Goal: Task Accomplishment & Management: Manage account settings

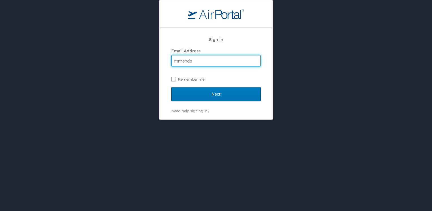
type input "[EMAIL_ADDRESS][DOMAIN_NAME]"
click at [173, 78] on label "Remember me" at bounding box center [215, 79] width 89 height 8
click at [173, 78] on input "Remember me" at bounding box center [173, 79] width 4 height 4
checkbox input "true"
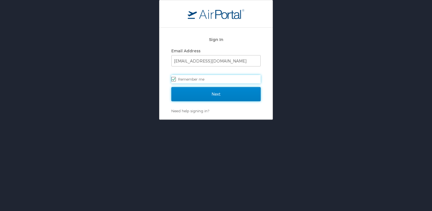
click at [222, 93] on input "Next" at bounding box center [215, 94] width 89 height 14
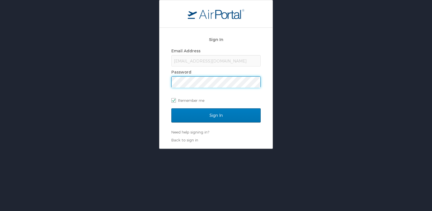
click at [171, 108] on input "Sign In" at bounding box center [215, 115] width 89 height 14
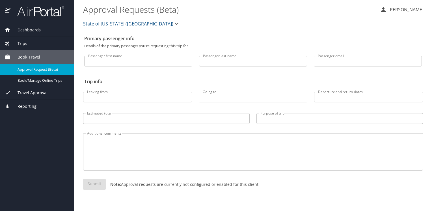
click at [27, 55] on span "Book Travel" at bounding box center [25, 57] width 30 height 6
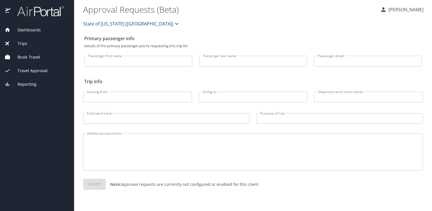
click at [24, 42] on span "Trips" at bounding box center [18, 43] width 17 height 6
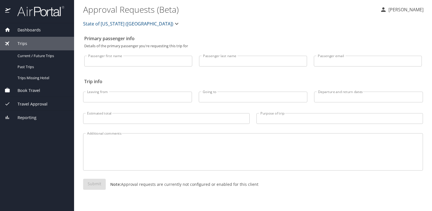
click at [35, 102] on span "Travel Approval" at bounding box center [28, 104] width 37 height 6
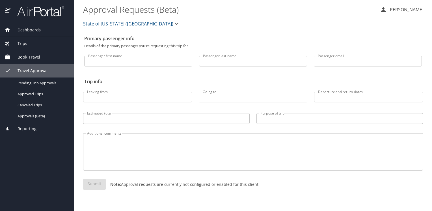
click at [32, 57] on span "Book Travel" at bounding box center [25, 57] width 30 height 6
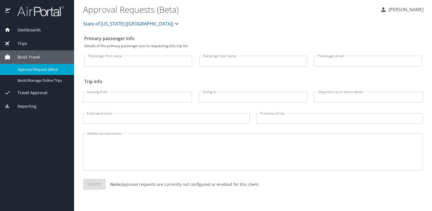
click at [112, 100] on input "Leaving from" at bounding box center [137, 97] width 109 height 11
type input "n"
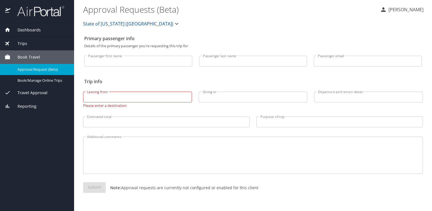
click at [10, 10] on img at bounding box center [8, 11] width 6 height 11
click at [22, 42] on span "Trips" at bounding box center [18, 43] width 17 height 6
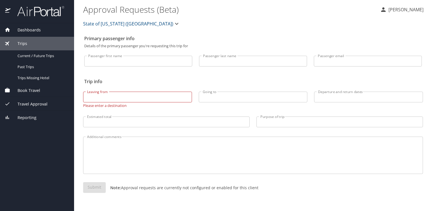
click at [27, 29] on span "Dashboards" at bounding box center [25, 30] width 30 height 6
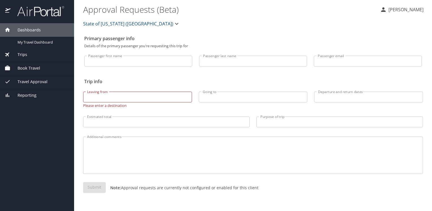
click at [23, 68] on span "Book Travel" at bounding box center [25, 68] width 30 height 6
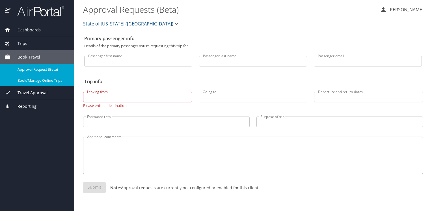
click at [40, 81] on span "Book/Manage Online Trips" at bounding box center [43, 80] width 50 height 5
click at [109, 99] on input "Leaving from" at bounding box center [137, 97] width 109 height 11
type input "new orleans"
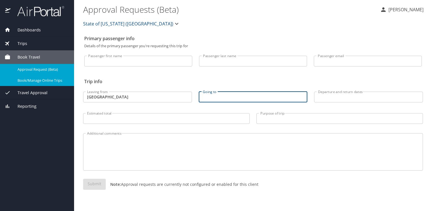
click at [229, 96] on input "Going to" at bounding box center [253, 97] width 109 height 11
type input "tampa"
click at [333, 99] on input "Departure and return dates" at bounding box center [368, 97] width 109 height 11
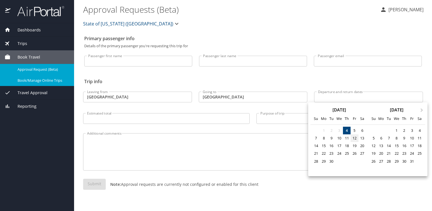
click at [354, 139] on div "12" at bounding box center [355, 138] width 8 height 8
click at [317, 145] on div "14" at bounding box center [316, 146] width 8 height 8
type input "09/12/2025 🠦 09/14/2025"
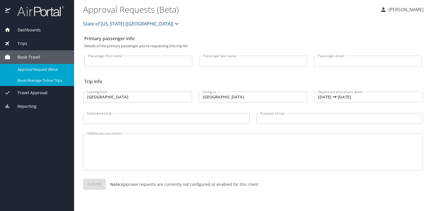
click at [173, 25] on icon "button" at bounding box center [176, 23] width 7 height 7
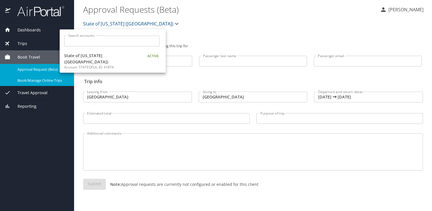
click at [218, 30] on div at bounding box center [216, 105] width 432 height 211
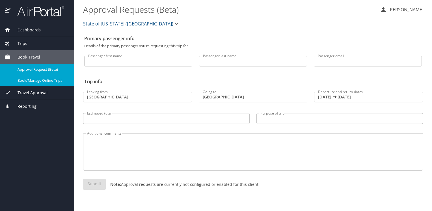
click at [399, 12] on p "[PERSON_NAME]" at bounding box center [405, 9] width 37 height 7
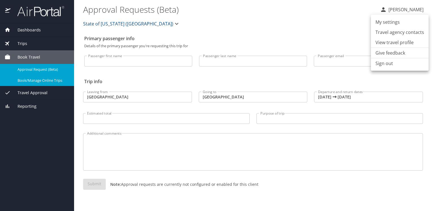
click at [387, 65] on li "Sign out" at bounding box center [400, 63] width 58 height 10
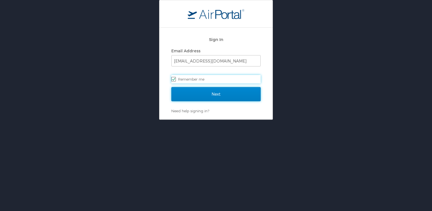
click at [228, 93] on input "Next" at bounding box center [215, 94] width 89 height 14
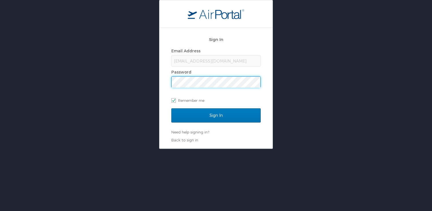
click at [171, 108] on input "Sign In" at bounding box center [215, 115] width 89 height 14
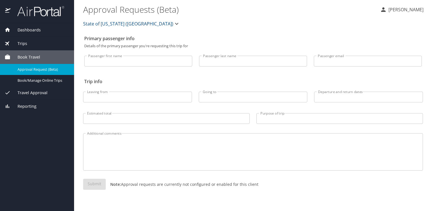
click at [33, 53] on div "Book Travel" at bounding box center [37, 57] width 74 height 14
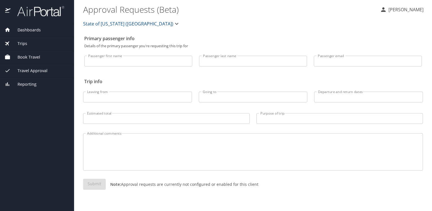
click at [25, 86] on span "Reporting" at bounding box center [23, 84] width 26 height 6
click at [31, 71] on span "Travel Approval" at bounding box center [28, 71] width 37 height 6
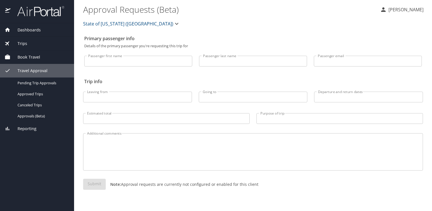
click at [136, 62] on input "Passenger first name" at bounding box center [138, 61] width 108 height 11
click at [243, 32] on div "State of Louisiana (SOLA)" at bounding box center [253, 24] width 347 height 18
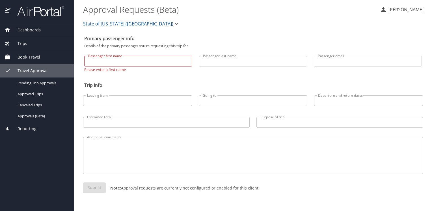
click at [172, 60] on input "Passenger first name" at bounding box center [138, 61] width 108 height 11
type input "Michael"
click at [220, 62] on input "Passenger last name" at bounding box center [253, 61] width 108 height 11
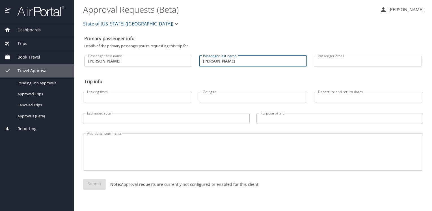
type input "Mendoza"
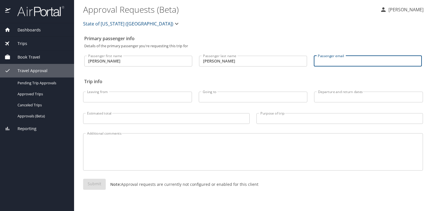
click at [345, 59] on input "Passenger email" at bounding box center [368, 61] width 108 height 11
type input "mmendoz5@uno.edu"
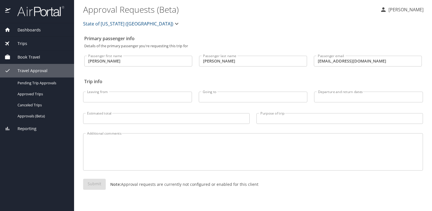
click at [122, 104] on p at bounding box center [137, 102] width 109 height 1
click at [121, 97] on input "Leaving from" at bounding box center [137, 97] width 109 height 11
type input "new orleans"
type input "tampa"
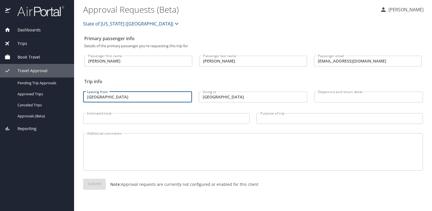
click at [375, 97] on input "Departure and return dates" at bounding box center [368, 97] width 109 height 11
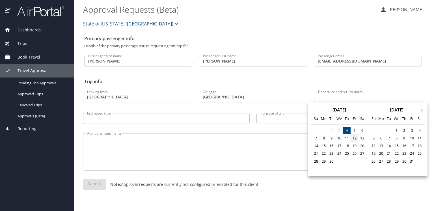
click at [354, 136] on div "12" at bounding box center [355, 138] width 8 height 8
click at [315, 145] on div "14" at bounding box center [316, 146] width 8 height 8
type input "09/12/2025 🠦 09/14/2025"
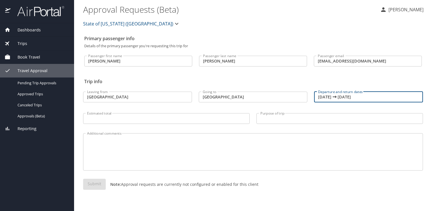
click at [137, 121] on input "Estimated total" at bounding box center [166, 118] width 167 height 11
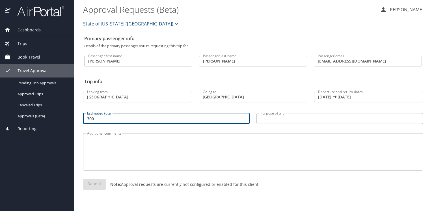
type input "300"
click at [276, 119] on input "Purpose of trip" at bounding box center [340, 118] width 167 height 11
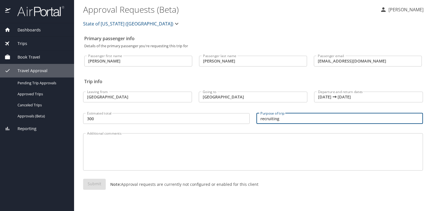
type input "recruiting"
click at [142, 156] on textarea "Additional comments" at bounding box center [253, 152] width 332 height 27
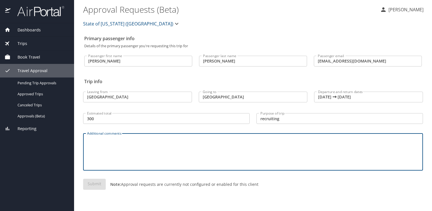
click at [96, 184] on div "Submit Note: Approval requests are currently not configured or enabled for this…" at bounding box center [253, 189] width 340 height 20
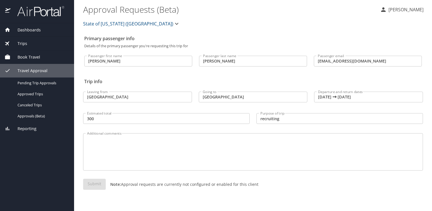
click at [158, 100] on input "new orleans" at bounding box center [137, 97] width 109 height 11
click at [103, 182] on div "Submit Note: Approval requests are currently not configured or enabled for this…" at bounding box center [253, 189] width 340 height 20
click at [168, 141] on textarea "Additional comments" at bounding box center [253, 152] width 332 height 27
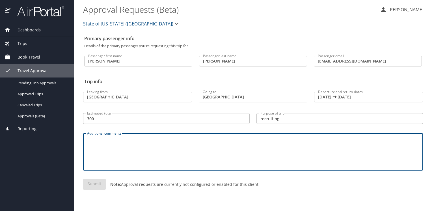
click at [26, 31] on span "Dashboards" at bounding box center [25, 30] width 30 height 6
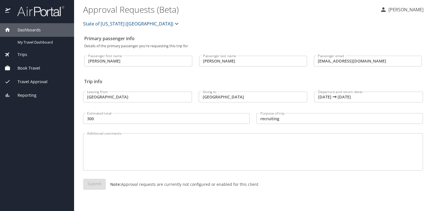
click at [26, 82] on span "Travel Approval" at bounding box center [28, 82] width 37 height 6
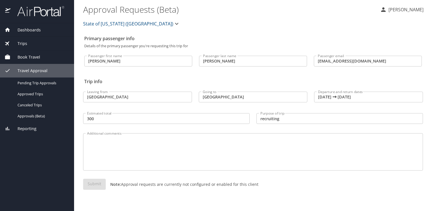
click at [30, 55] on span "Book Travel" at bounding box center [25, 57] width 30 height 6
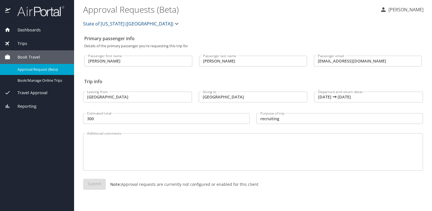
click at [31, 71] on span "Approval Request (Beta)" at bounding box center [43, 69] width 50 height 5
click at [17, 44] on span "Trips" at bounding box center [18, 43] width 17 height 6
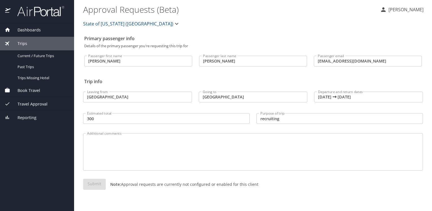
click at [27, 32] on span "Dashboards" at bounding box center [25, 30] width 30 height 6
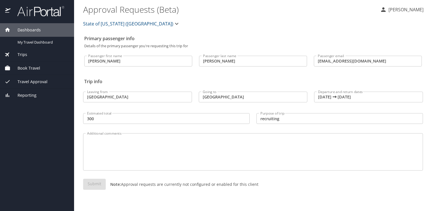
click at [7, 30] on icon at bounding box center [8, 30] width 6 height 6
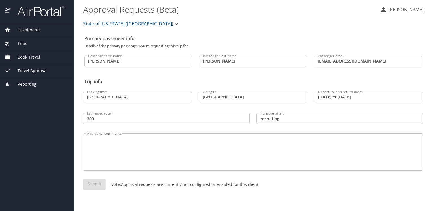
click at [26, 55] on span "Book Travel" at bounding box center [25, 57] width 30 height 6
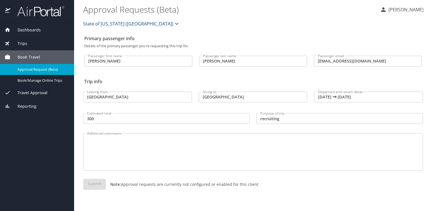
click at [26, 55] on span "Book Travel" at bounding box center [25, 57] width 30 height 6
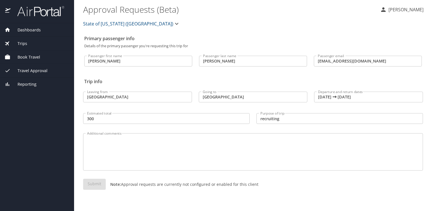
click at [26, 70] on span "Travel Approval" at bounding box center [28, 71] width 37 height 6
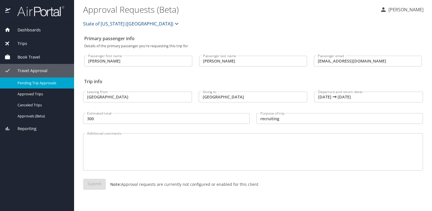
click at [30, 83] on span "Pending Trip Approvals" at bounding box center [43, 82] width 50 height 5
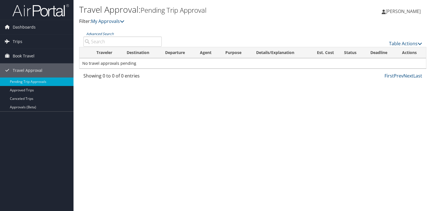
click at [399, 11] on span "[PERSON_NAME]" at bounding box center [403, 11] width 35 height 6
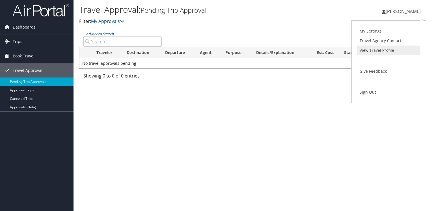
click at [378, 53] on link "View Travel Profile" at bounding box center [389, 51] width 63 height 10
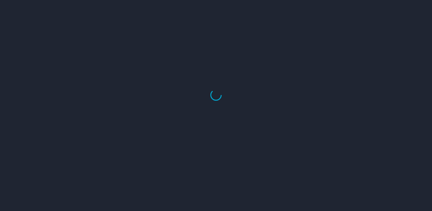
select select "US"
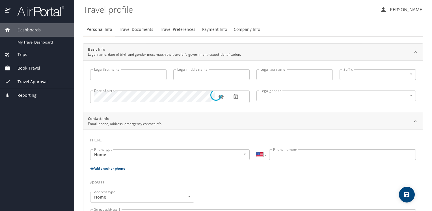
type input "Michael"
type input "Scott"
type input "Mendoza"
type input "Male"
select select "US"
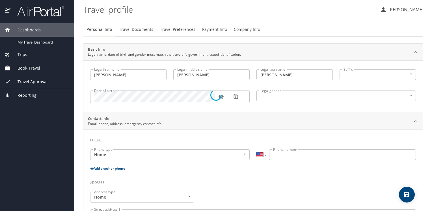
select select "US"
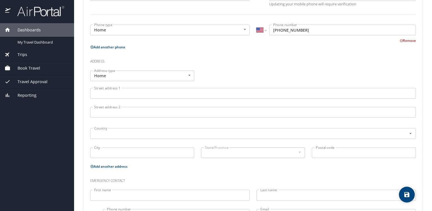
scroll to position [162, 0]
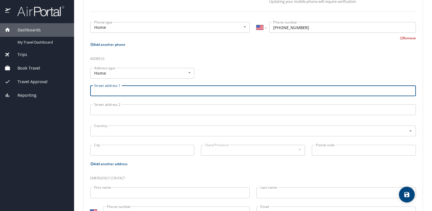
click at [188, 93] on input "Street address 1" at bounding box center [253, 90] width 326 height 11
click at [145, 151] on input "City" at bounding box center [142, 150] width 104 height 11
type input "784 bent cypress lane"
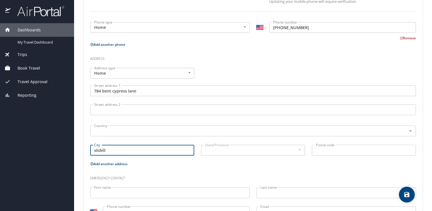
type input "slidell"
click at [131, 150] on input "slidell" at bounding box center [142, 150] width 104 height 11
click at [406, 134] on div at bounding box center [407, 131] width 14 height 8
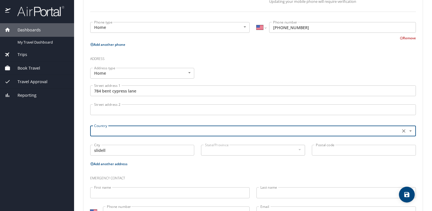
click at [408, 132] on icon "Open" at bounding box center [411, 131] width 6 height 6
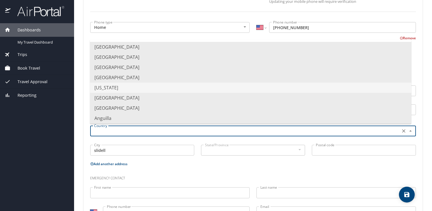
scroll to position [12, 0]
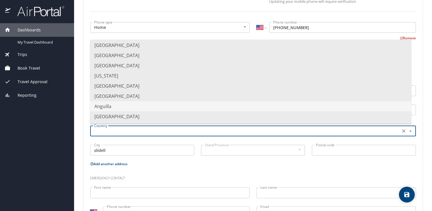
click at [185, 105] on li "Anguilla" at bounding box center [251, 106] width 322 height 10
type input "Anguilla"
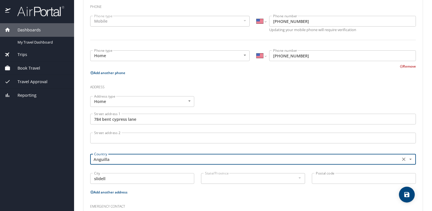
scroll to position [136, 0]
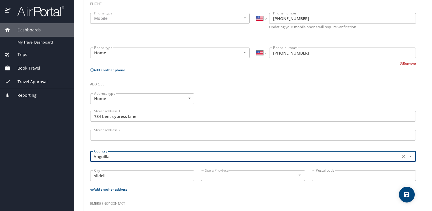
click at [401, 156] on icon "Clear" at bounding box center [404, 157] width 6 height 6
click at [408, 156] on icon "Open" at bounding box center [411, 157] width 6 height 6
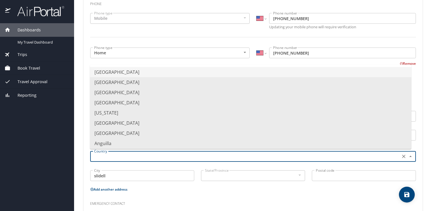
click at [138, 73] on li "United States of America" at bounding box center [251, 72] width 322 height 10
type input "United States of America"
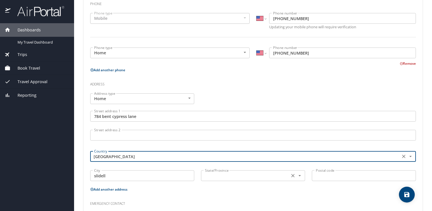
click at [212, 176] on input "text" at bounding box center [245, 175] width 84 height 7
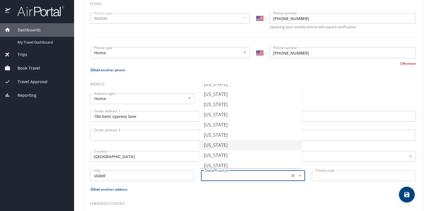
scroll to position [170, 0]
click at [221, 104] on li "Louisiana" at bounding box center [251, 104] width 103 height 10
type input "Louisiana"
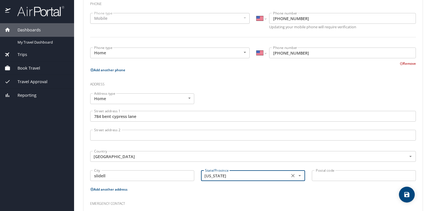
click at [355, 174] on input "Postal code" at bounding box center [364, 175] width 104 height 11
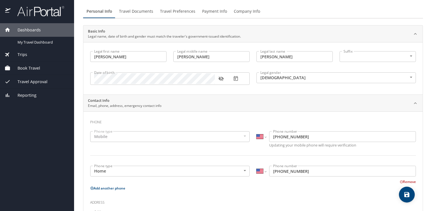
scroll to position [0, 0]
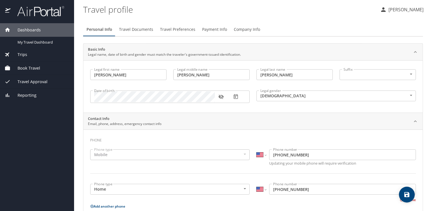
type input "70461"
click at [143, 29] on span "Travel Documents" at bounding box center [136, 29] width 34 height 7
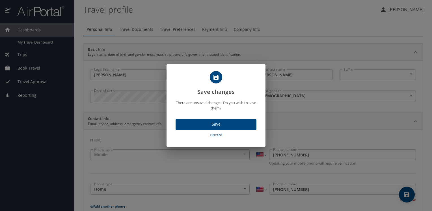
click at [215, 124] on span "Save" at bounding box center [216, 124] width 72 height 7
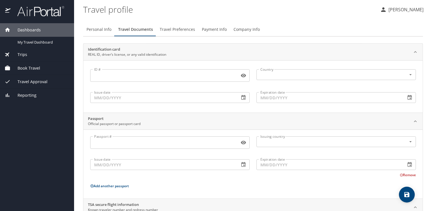
click at [168, 73] on input "ID #" at bounding box center [163, 75] width 147 height 11
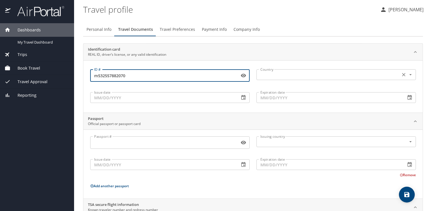
type input "m532557882070"
click at [308, 75] on input "text" at bounding box center [328, 74] width 140 height 7
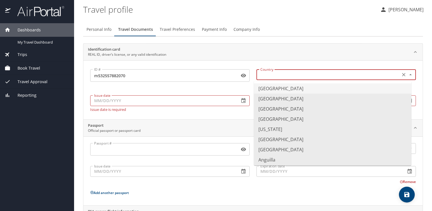
click at [303, 90] on li "United States of America" at bounding box center [333, 88] width 158 height 10
type input "United States of America"
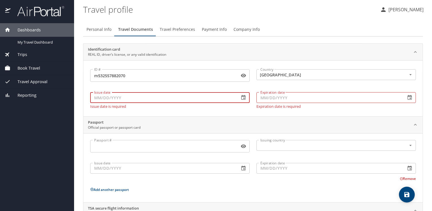
click at [142, 99] on input "Issue date" at bounding box center [162, 97] width 145 height 11
type input "08/13/2019"
click at [298, 99] on input "Expiration date" at bounding box center [329, 97] width 145 height 11
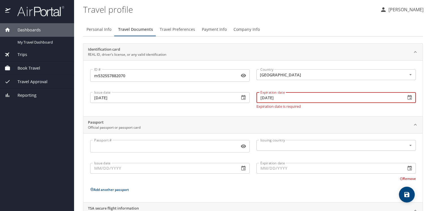
type input "06/07/2028"
click at [207, 149] on div "Passport # Passport #" at bounding box center [170, 147] width 166 height 21
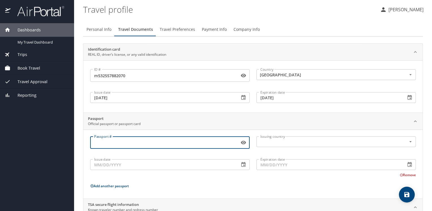
click at [177, 31] on span "Travel Preferences" at bounding box center [177, 29] width 35 height 7
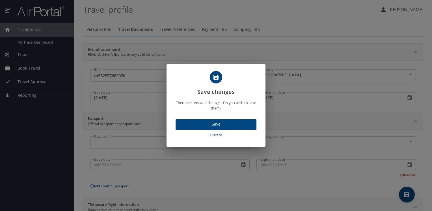
click at [220, 124] on span "Save" at bounding box center [216, 124] width 72 height 7
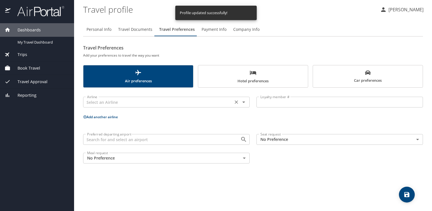
click at [230, 103] on input "text" at bounding box center [158, 101] width 147 height 7
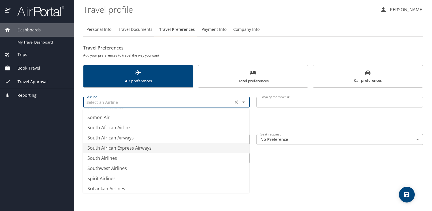
scroll to position [3789, 0]
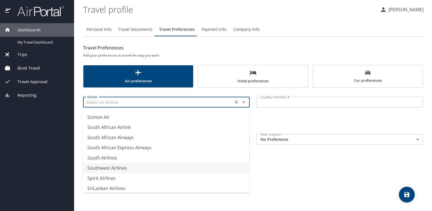
click at [120, 167] on li "Southwest Airlines" at bounding box center [166, 168] width 167 height 10
type input "Southwest Airlines"
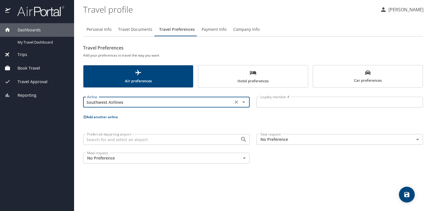
click at [333, 140] on body "Dashboards My Travel Dashboard Trips Current / Future Trips Past Trips Trips Mi…" at bounding box center [216, 105] width 432 height 211
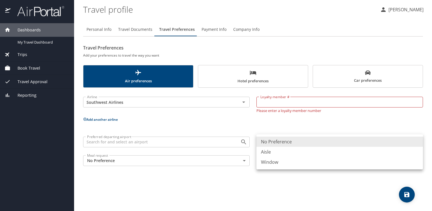
click at [282, 162] on li "Window" at bounding box center [340, 162] width 167 height 10
type input "Window"
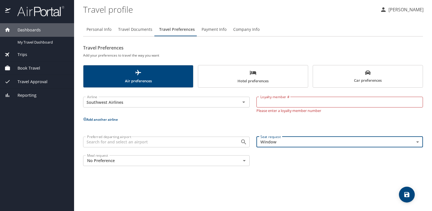
click at [257, 78] on span "Hotel preferences" at bounding box center [253, 76] width 103 height 15
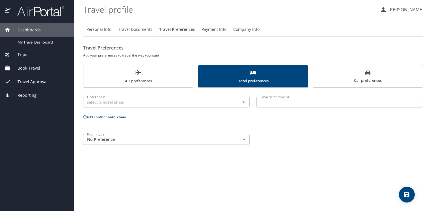
click at [248, 29] on span "Company Info" at bounding box center [246, 29] width 26 height 7
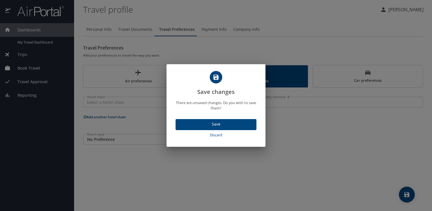
click at [216, 125] on span "Save" at bounding box center [216, 124] width 72 height 7
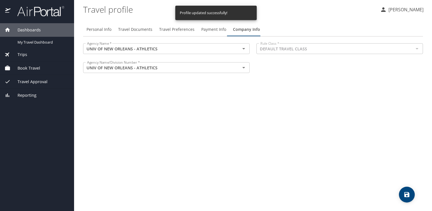
click at [401, 10] on p "[PERSON_NAME]" at bounding box center [405, 9] width 37 height 7
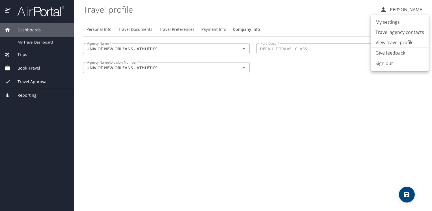
click at [387, 65] on li "Sign out" at bounding box center [400, 63] width 58 height 10
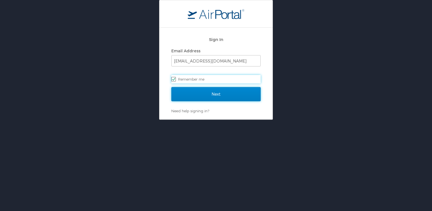
click at [209, 92] on input "Next" at bounding box center [215, 94] width 89 height 14
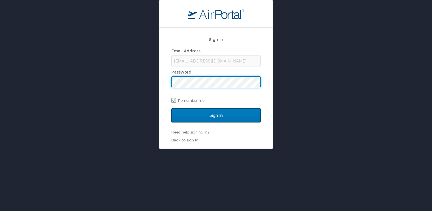
click at [171, 108] on input "Sign In" at bounding box center [215, 115] width 89 height 14
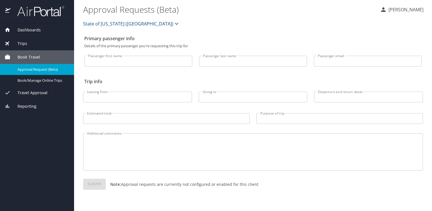
click at [400, 10] on p "[PERSON_NAME]" at bounding box center [405, 9] width 37 height 7
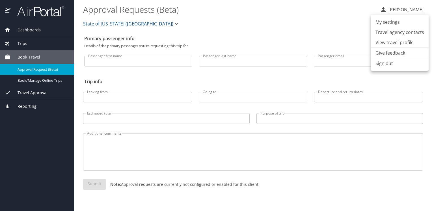
click at [328, 27] on div at bounding box center [216, 105] width 432 height 211
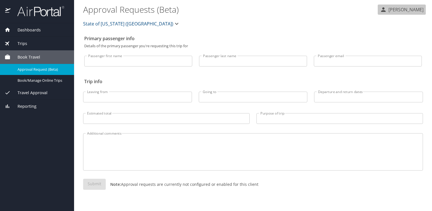
click at [410, 13] on p "[PERSON_NAME]" at bounding box center [405, 9] width 37 height 7
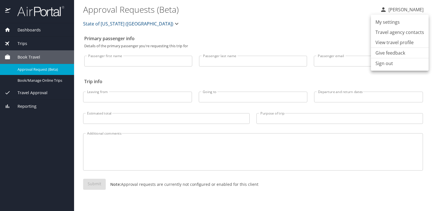
click at [396, 43] on li "View travel profile" at bounding box center [400, 42] width 58 height 10
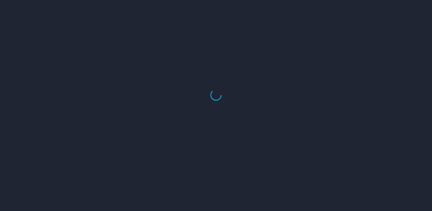
select select "US"
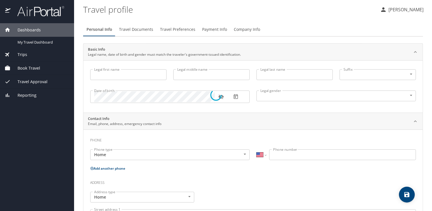
type input "[PERSON_NAME]"
type input "[DEMOGRAPHIC_DATA]"
select select "US"
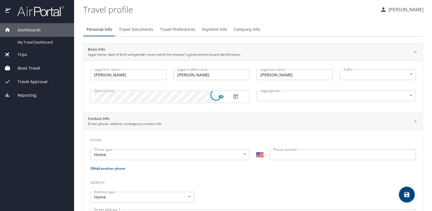
select select "US"
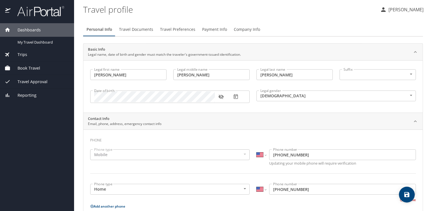
click at [34, 73] on div "Book Travel" at bounding box center [37, 68] width 74 height 14
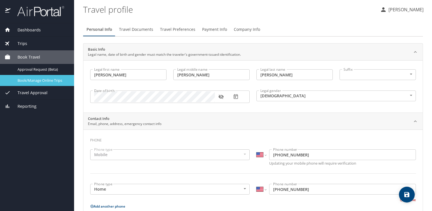
click at [38, 82] on span "Book/Manage Online Trips" at bounding box center [43, 80] width 50 height 5
